Goal: Task Accomplishment & Management: Use online tool/utility

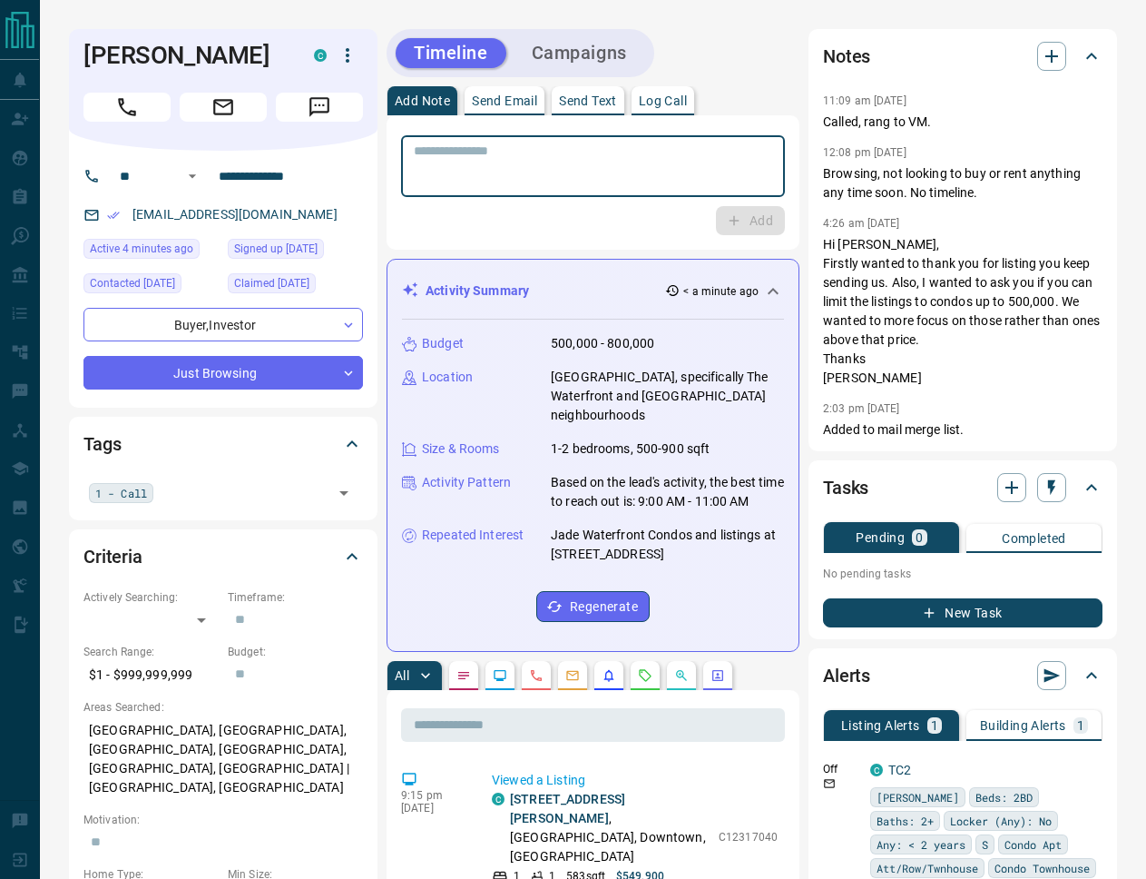
click at [507, 153] on textarea at bounding box center [593, 166] width 358 height 46
type textarea "**********"
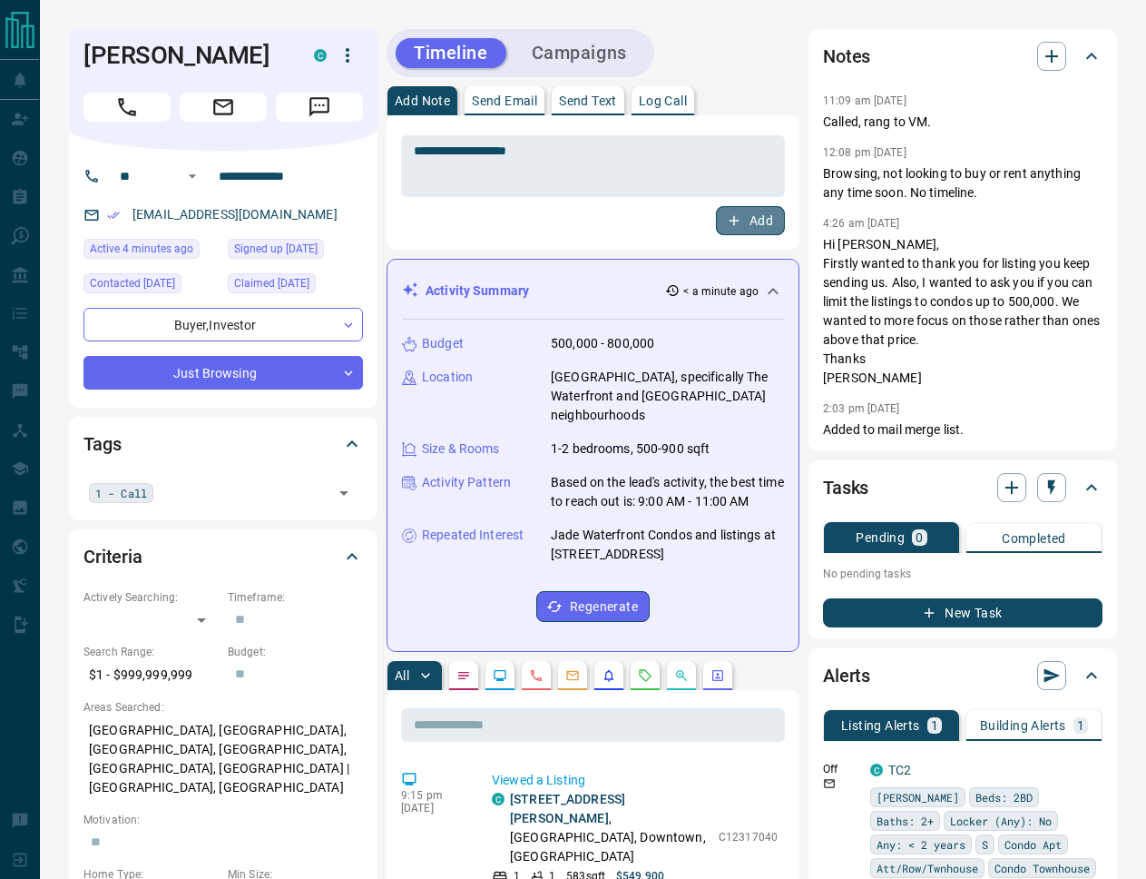
drag, startPoint x: 746, startPoint y: 221, endPoint x: 754, endPoint y: 225, distance: 9.3
click at [747, 221] on button "Add" at bounding box center [750, 220] width 69 height 29
click at [186, 488] on input "text" at bounding box center [243, 492] width 169 height 20
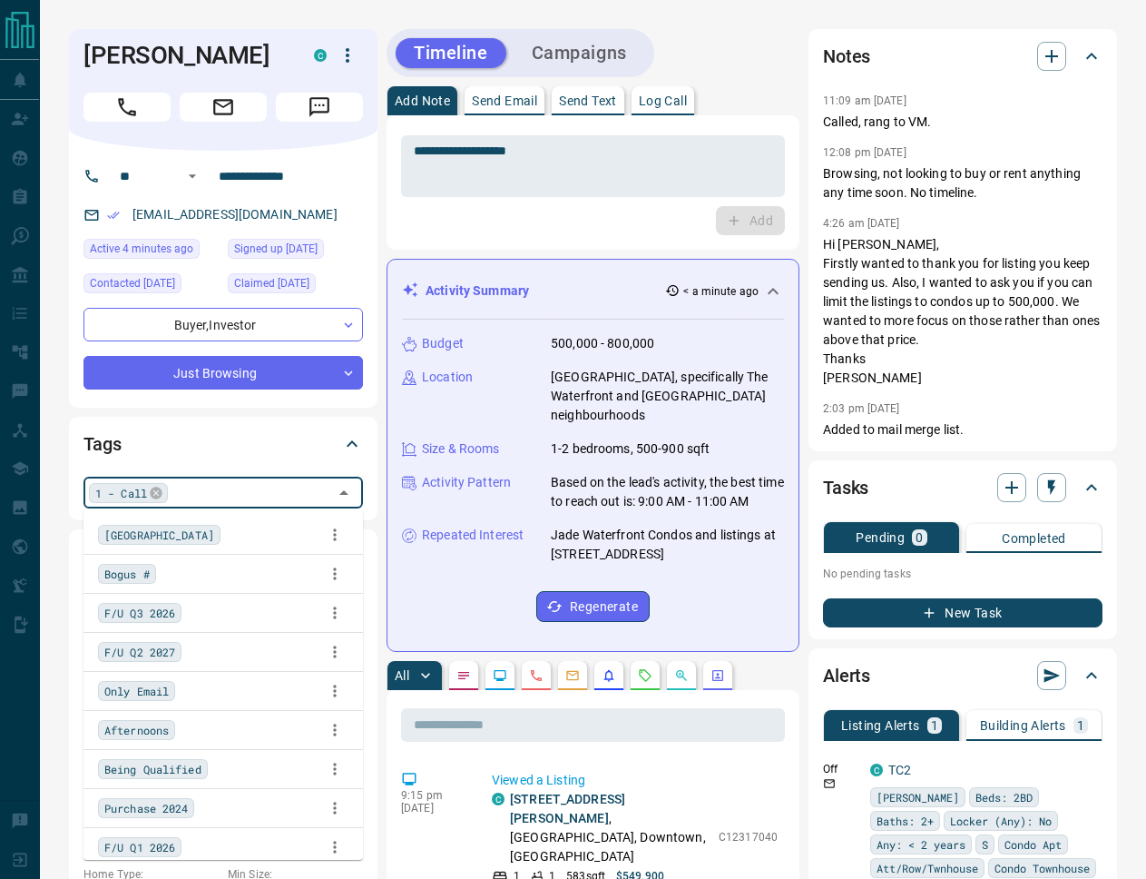
scroll to position [865, 0]
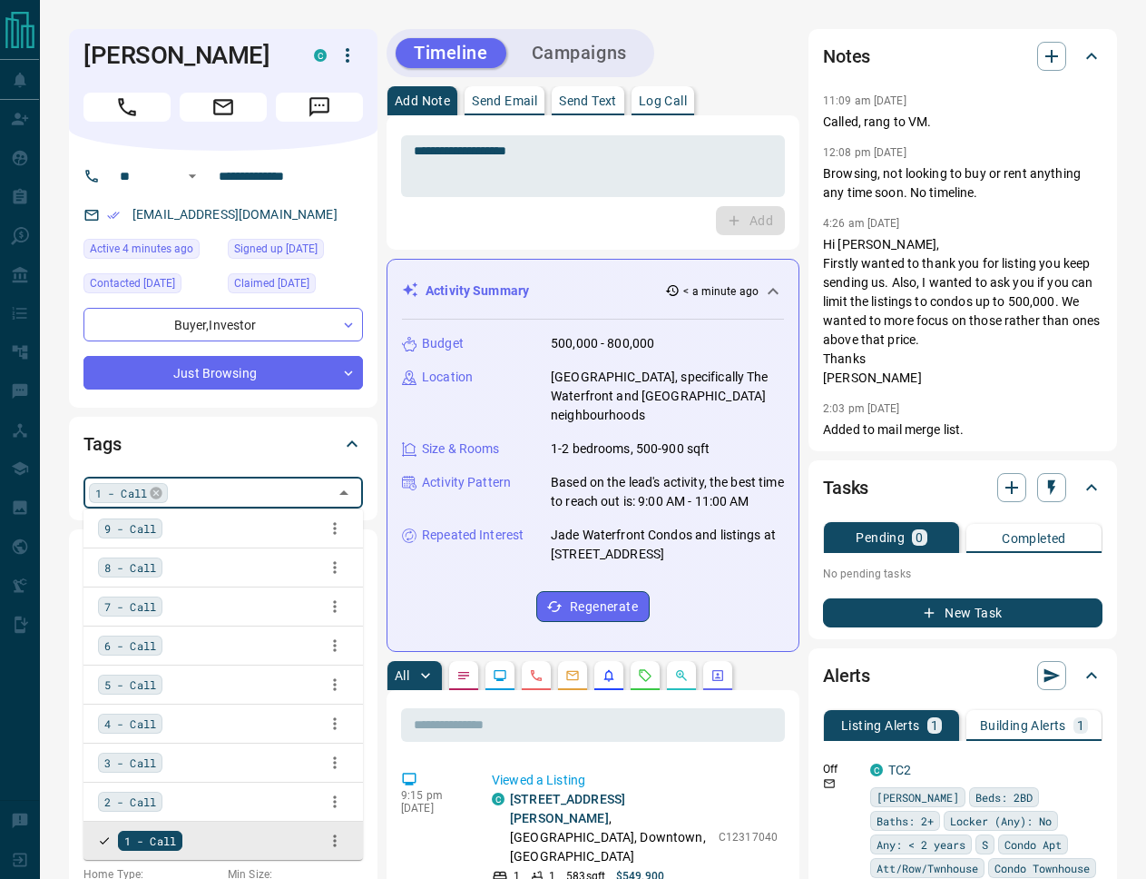
click at [157, 495] on icon at bounding box center [156, 492] width 12 height 12
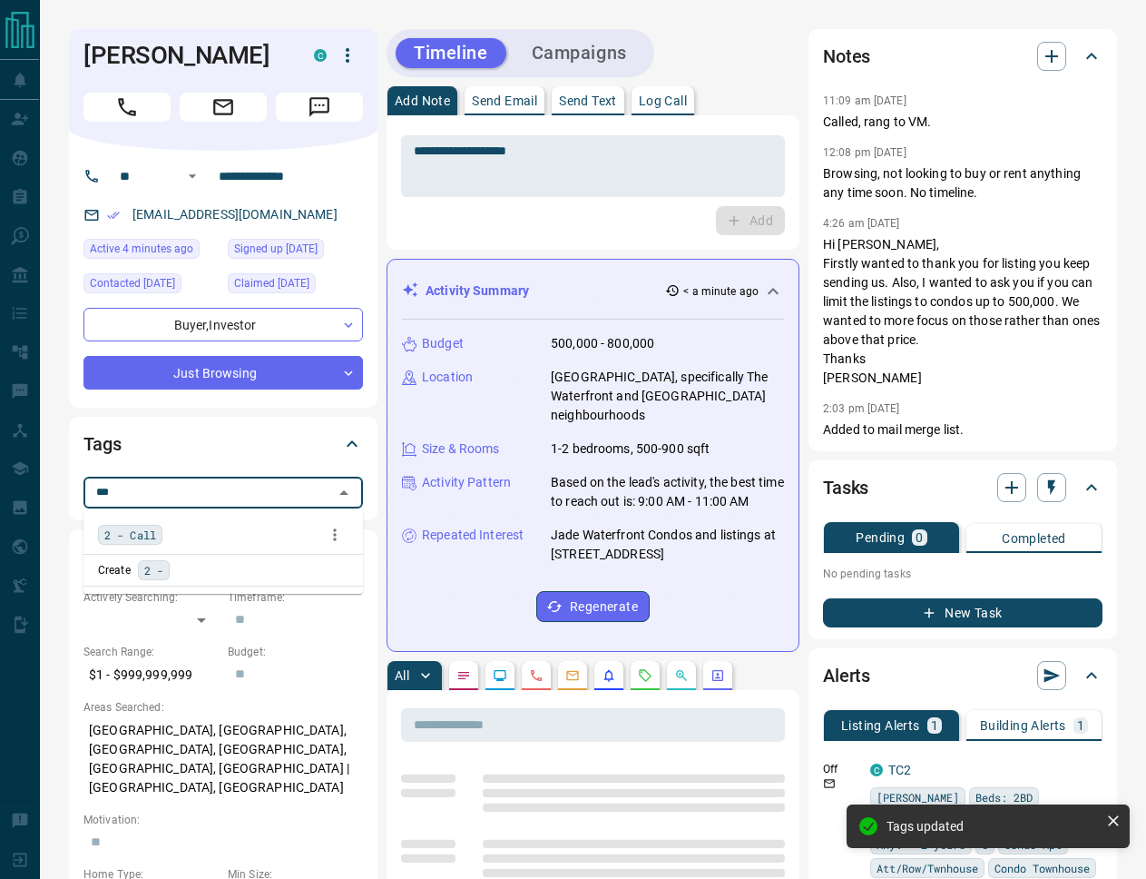
scroll to position [0, 0]
type input "***"
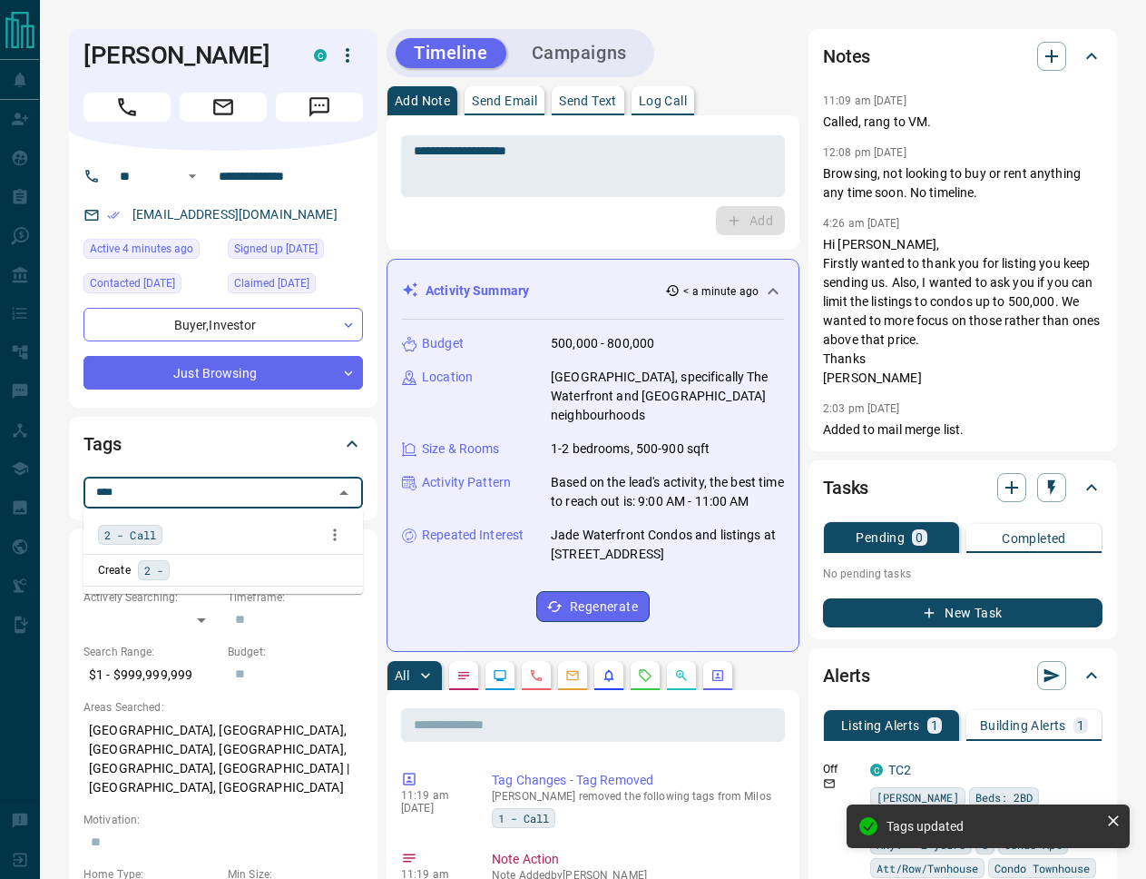
click at [133, 527] on span "2 - Call" at bounding box center [130, 534] width 52 height 18
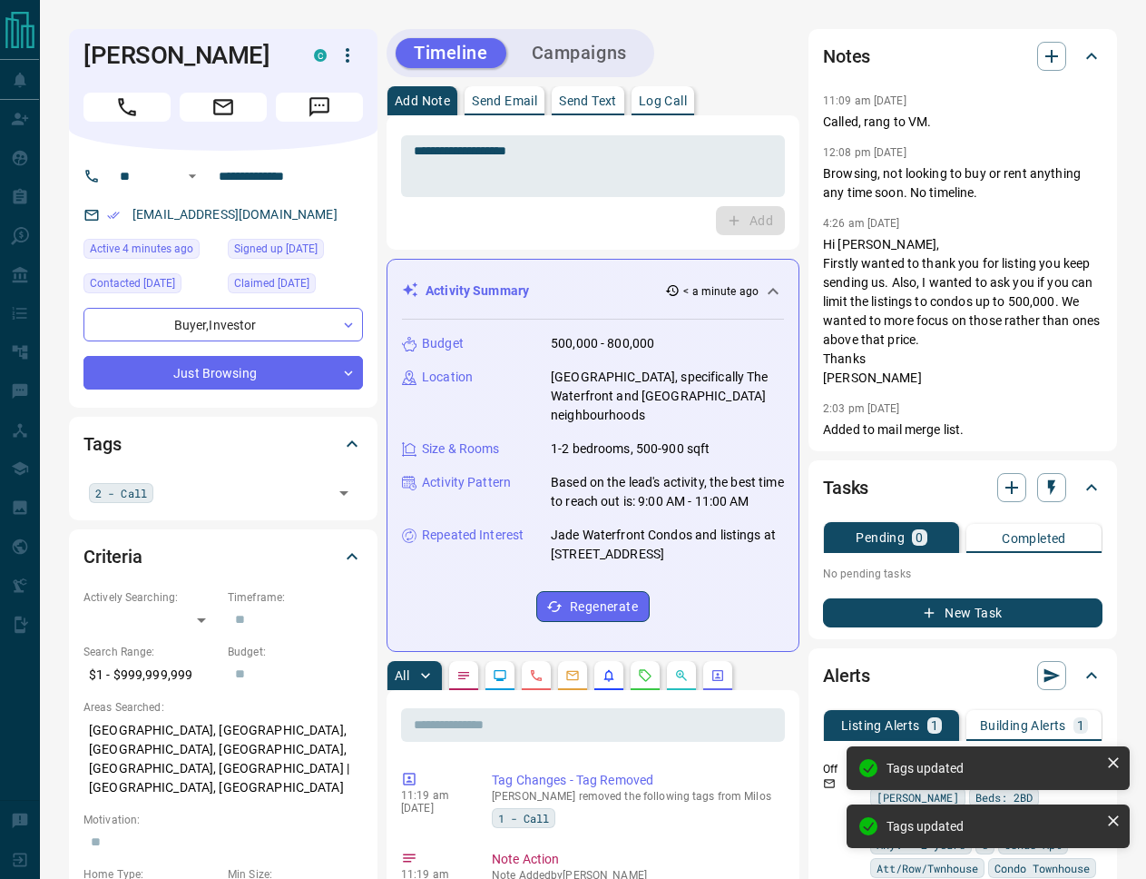
click at [421, 228] on div "Add" at bounding box center [593, 220] width 384 height 29
